Goal: Task Accomplishment & Management: Manage account settings

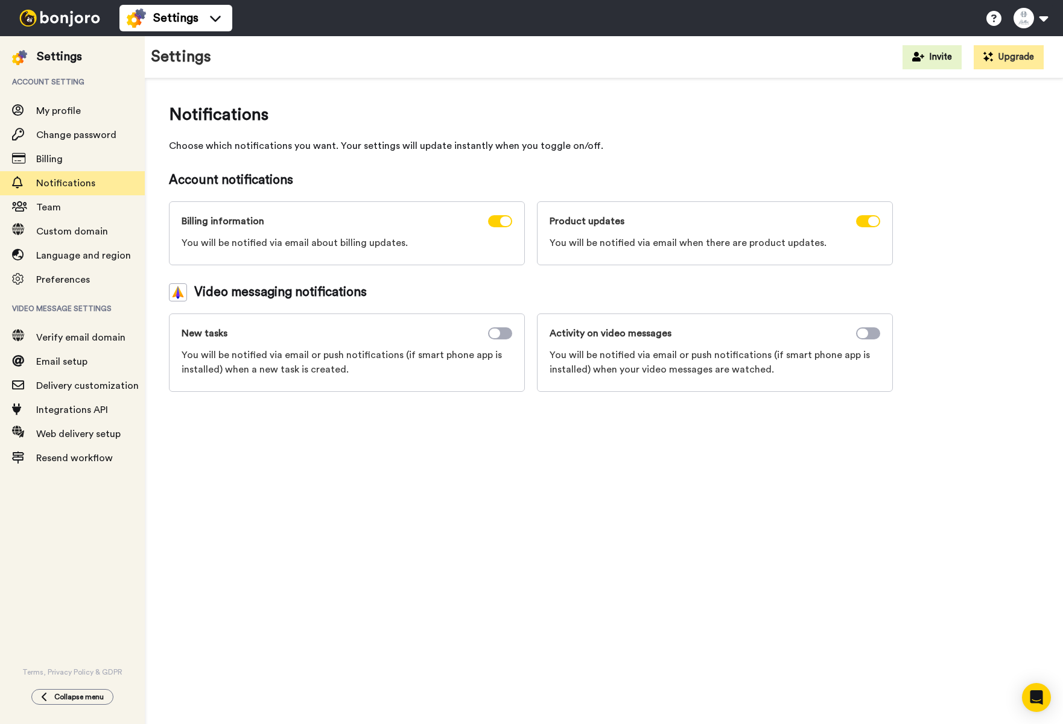
click at [72, 21] on img at bounding box center [59, 18] width 90 height 17
